Goal: Find specific page/section: Find specific page/section

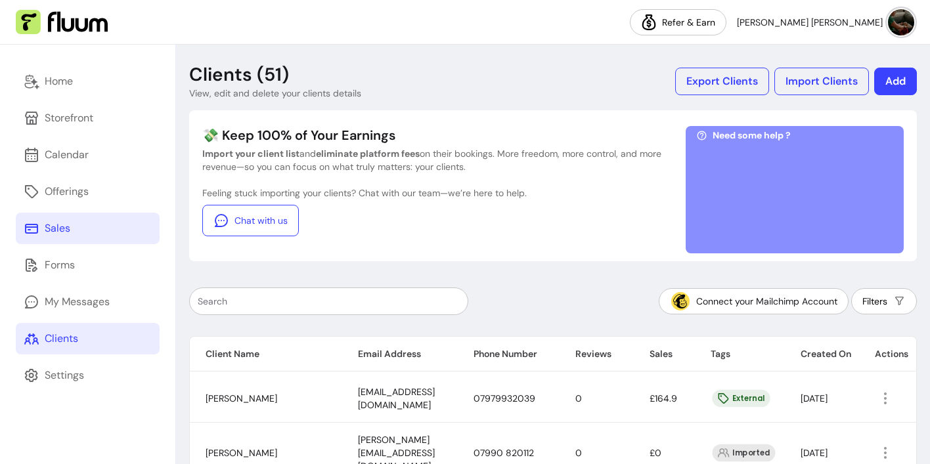
click at [56, 225] on div "Sales" at bounding box center [58, 229] width 26 height 16
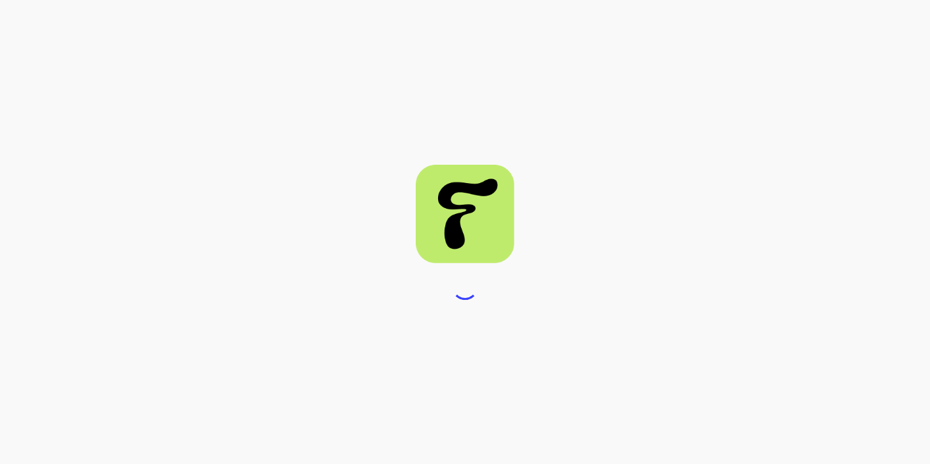
click at [85, 105] on div at bounding box center [465, 232] width 930 height 464
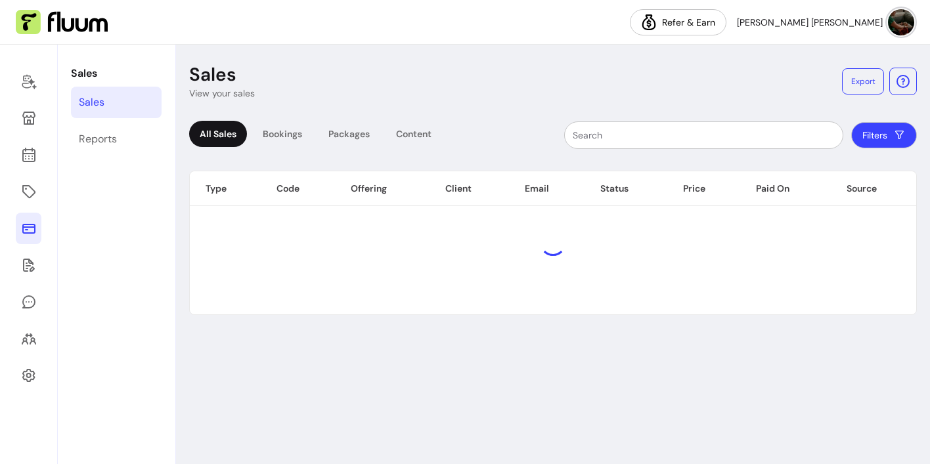
click at [83, 105] on div "Sales" at bounding box center [92, 103] width 26 height 16
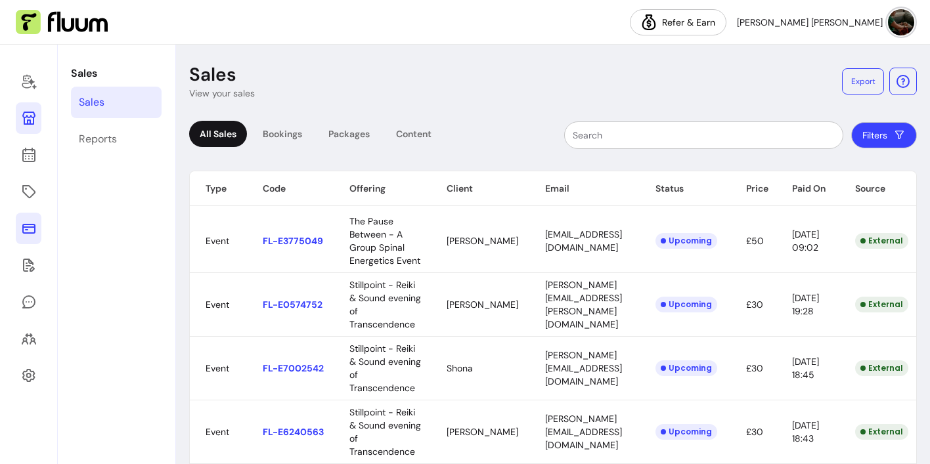
click at [26, 114] on icon at bounding box center [29, 118] width 16 height 16
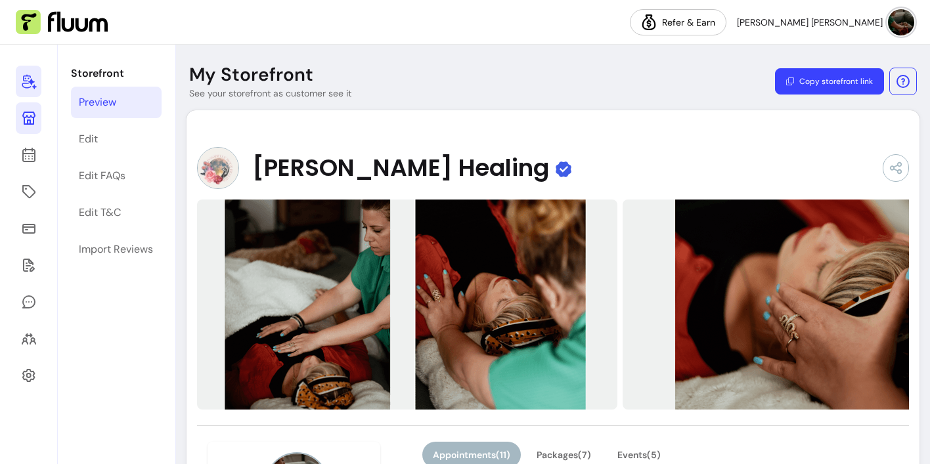
click at [30, 85] on icon at bounding box center [29, 82] width 16 height 16
